Goal: Navigation & Orientation: Find specific page/section

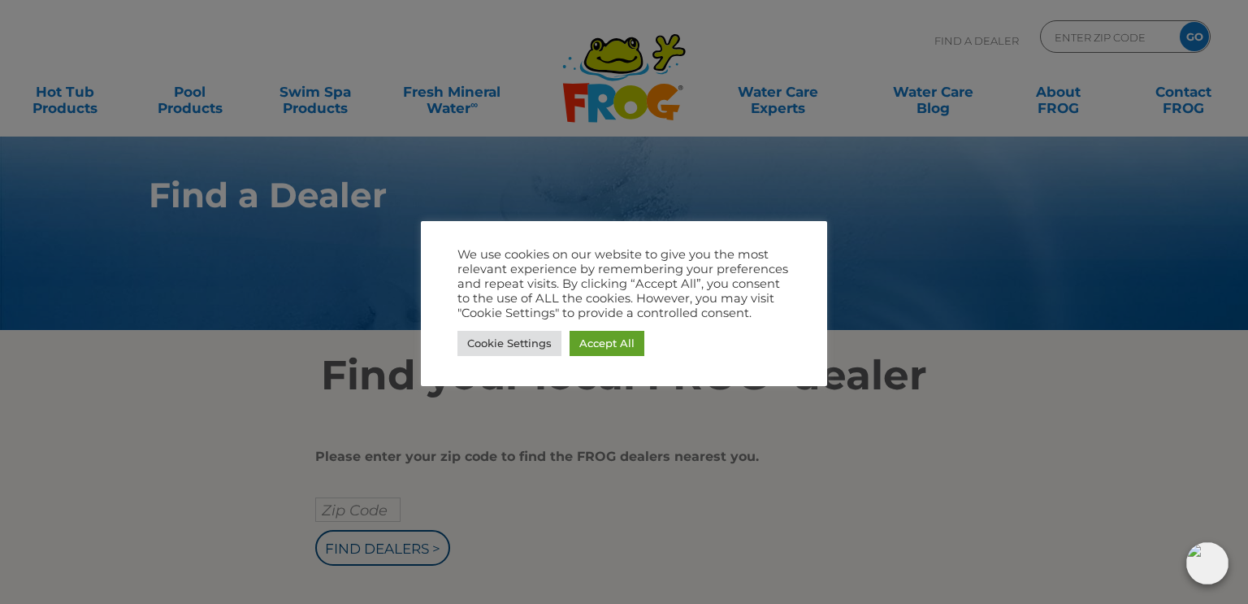
click at [186, 289] on div at bounding box center [624, 302] width 1248 height 604
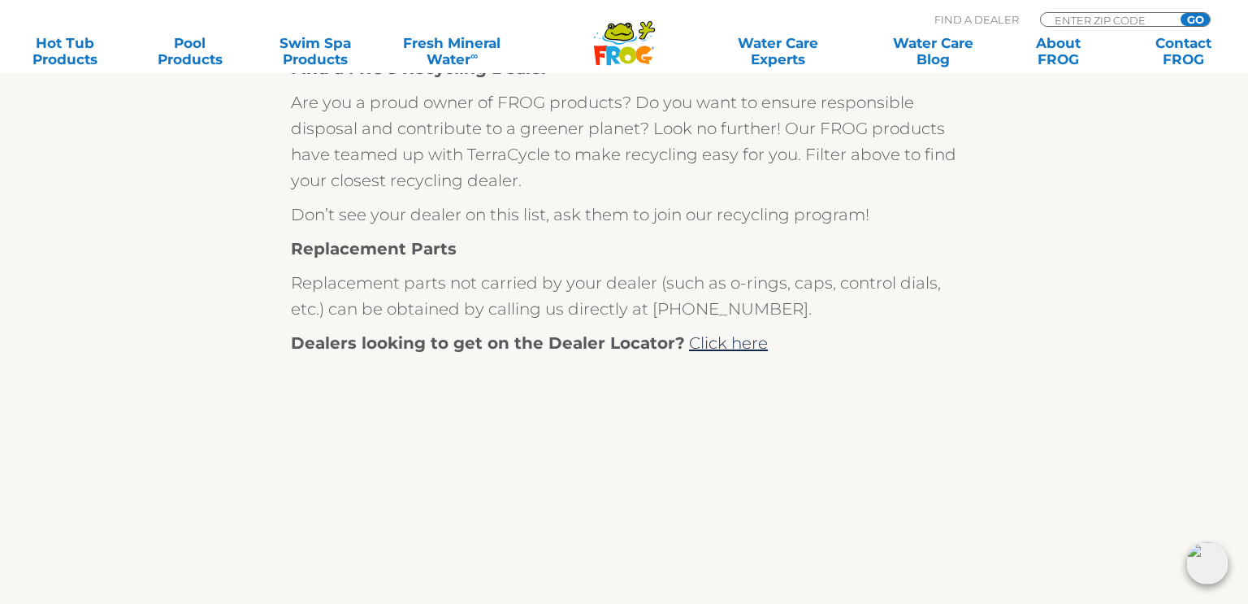
scroll to position [319, 0]
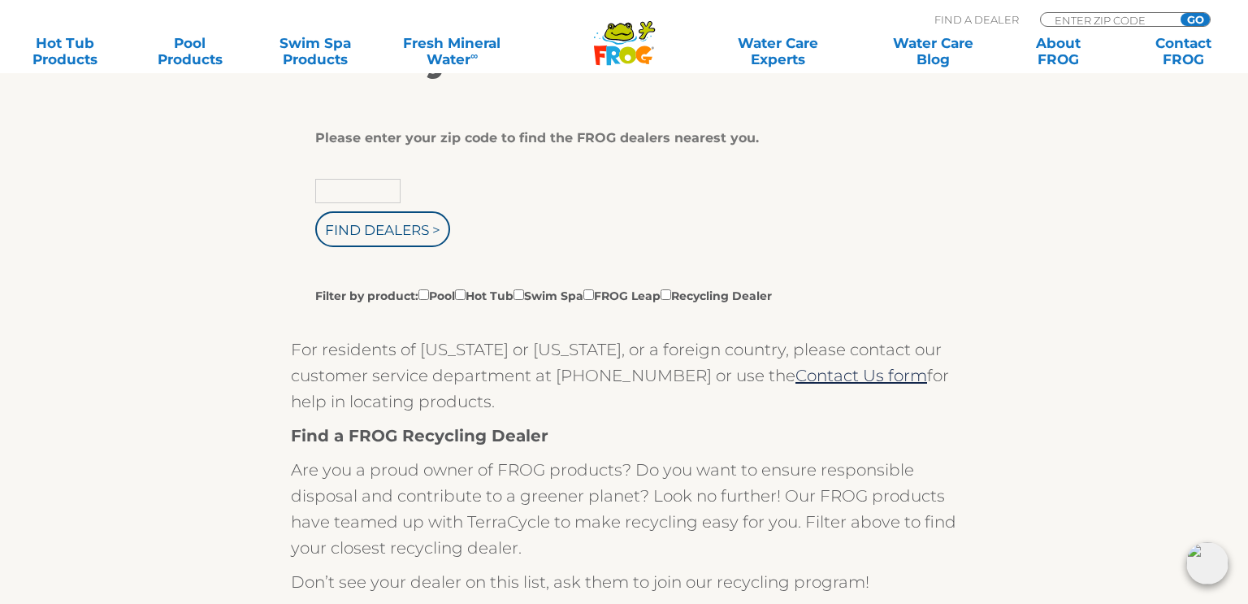
click at [337, 192] on input "text" at bounding box center [357, 191] width 85 height 24
type input "49323"
click at [362, 231] on input "Find Dealers >" at bounding box center [382, 229] width 135 height 36
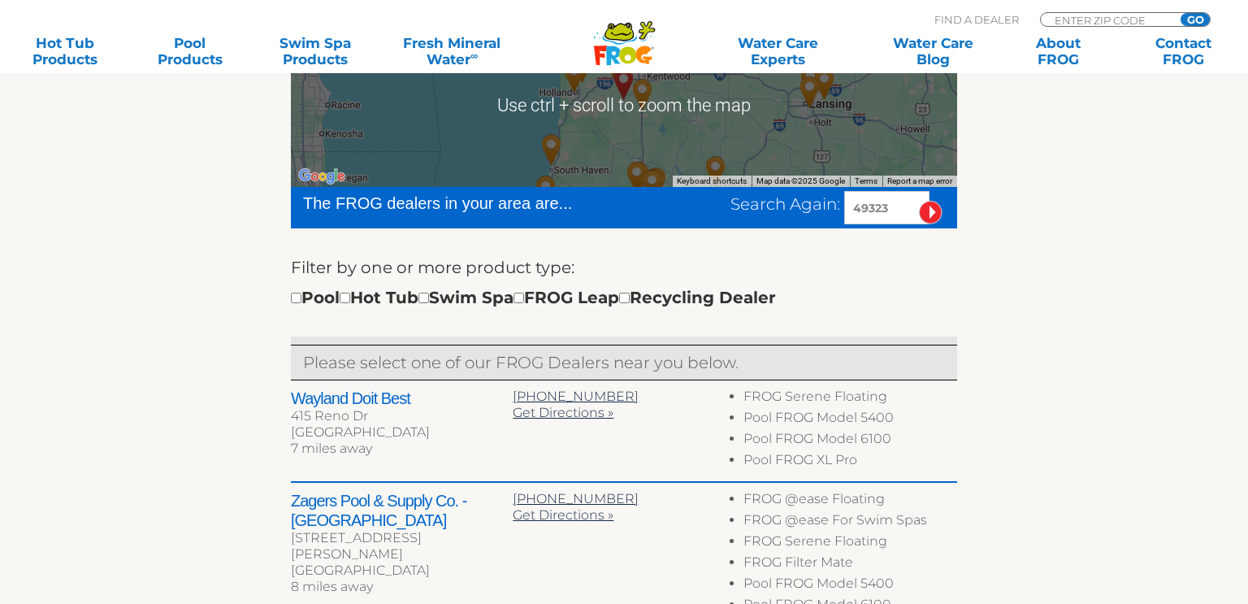
scroll to position [400, 0]
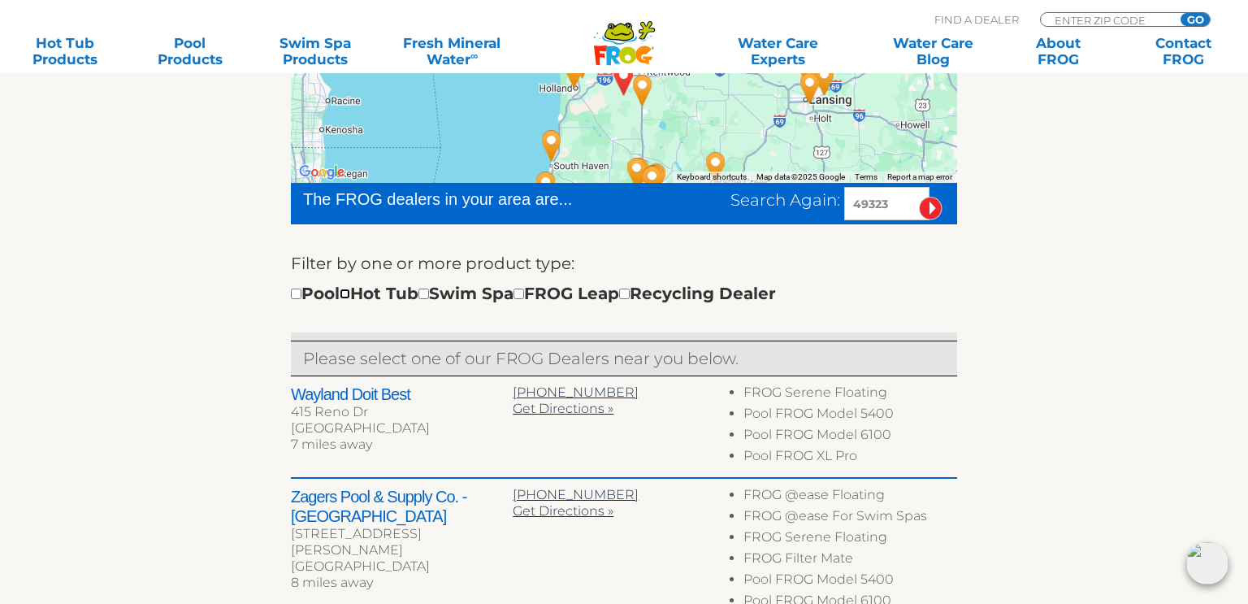
click at [350, 289] on input "checkbox" at bounding box center [345, 293] width 11 height 11
checkbox input "true"
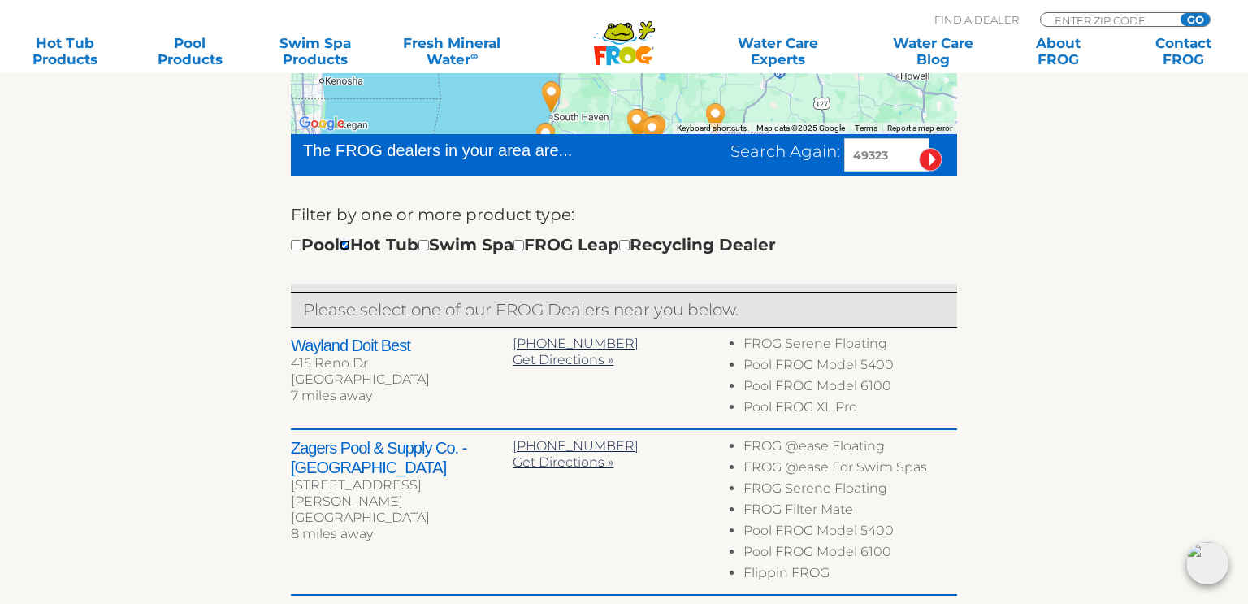
scroll to position [452, 0]
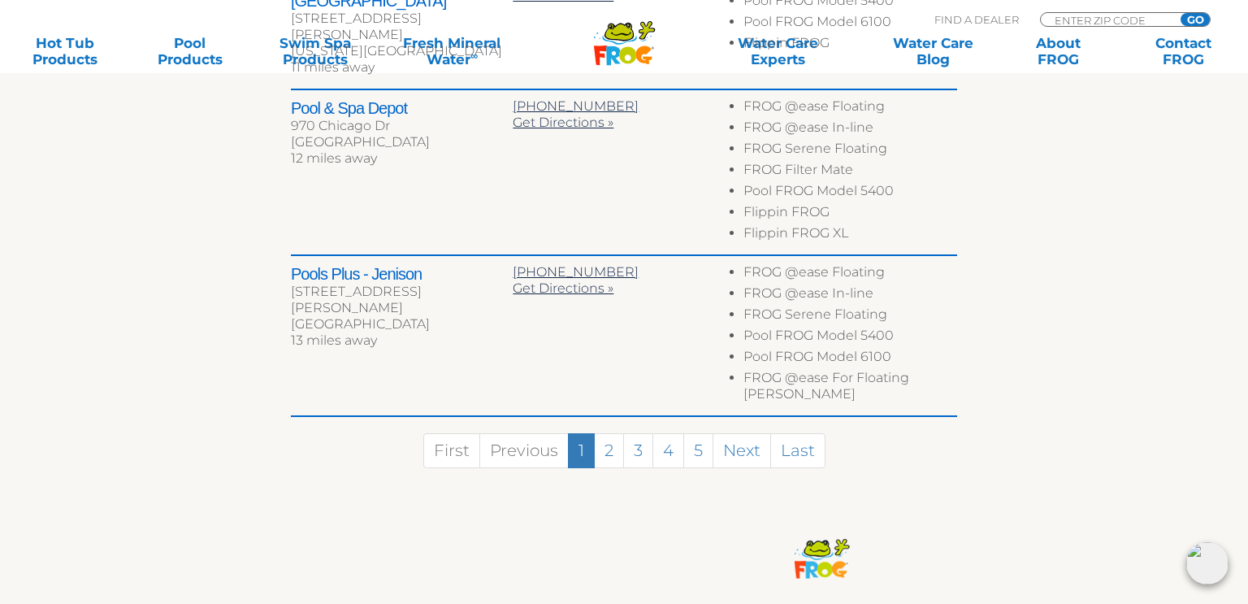
scroll to position [1122, 0]
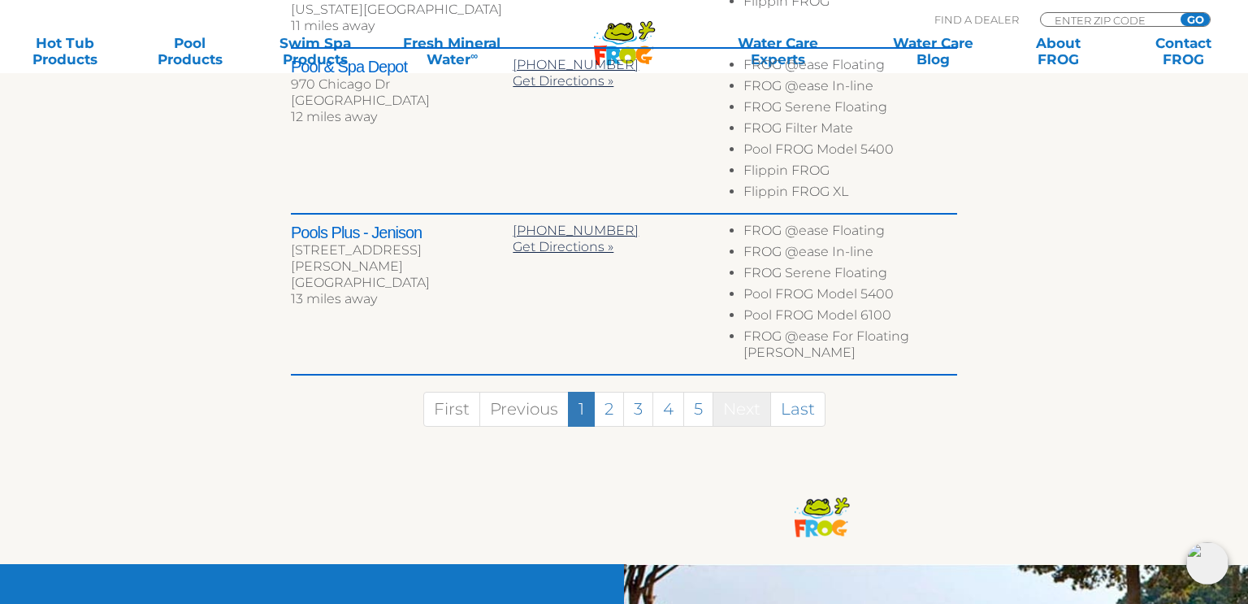
click at [743, 392] on link "Next" at bounding box center [742, 409] width 59 height 35
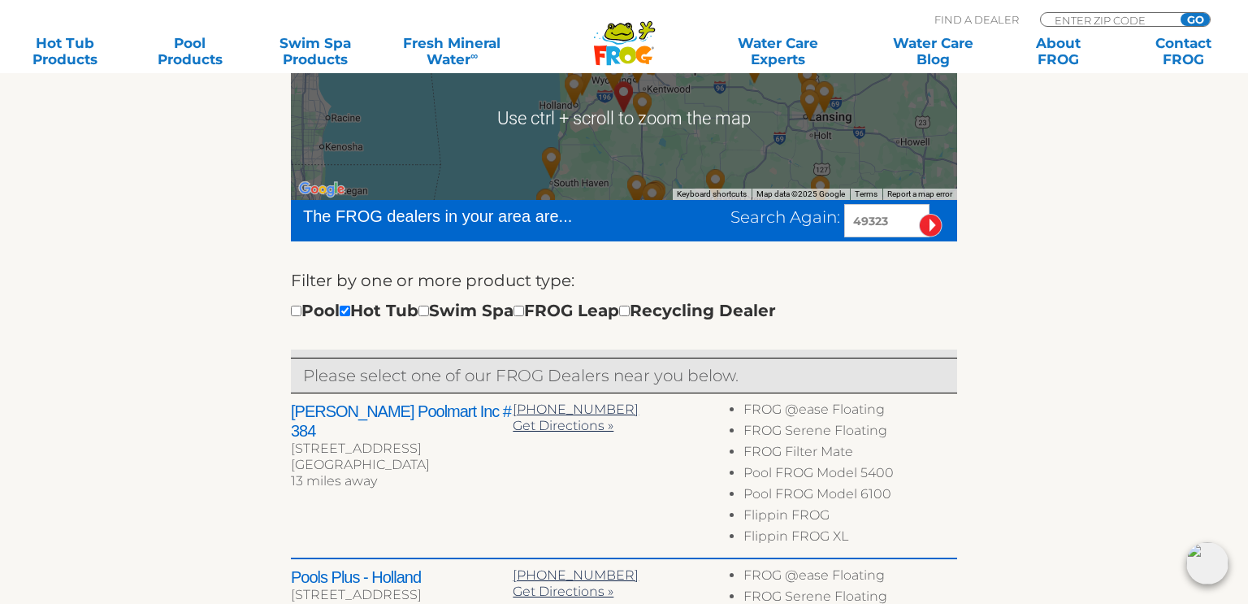
scroll to position [0, 0]
